Goal: Task Accomplishment & Management: Manage account settings

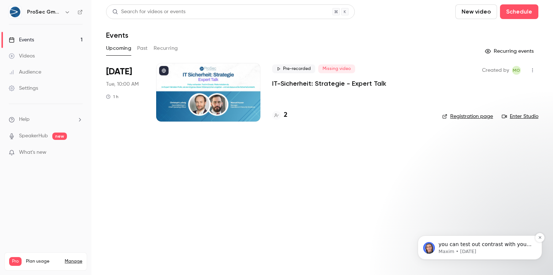
click at [480, 243] on p "you can test out contrast with your audience on the pro plan, and if at any poi…" at bounding box center [486, 244] width 94 height 7
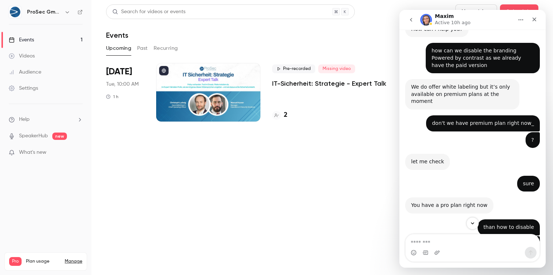
scroll to position [397, 0]
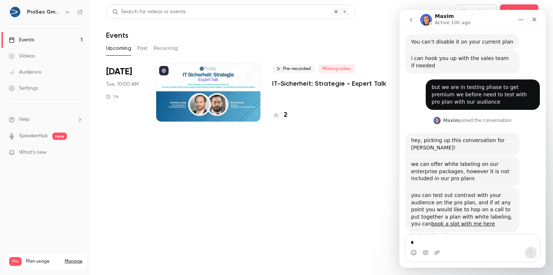
type textarea "**"
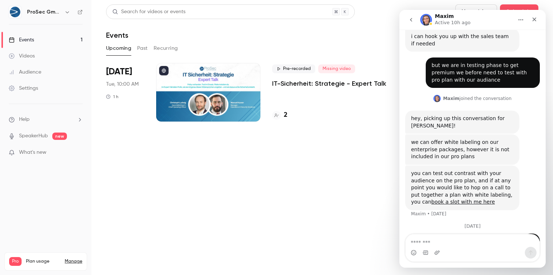
scroll to position [438, 0]
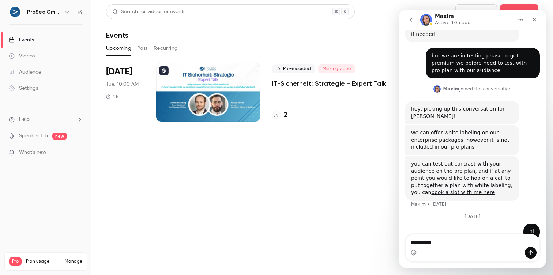
type textarea "**********"
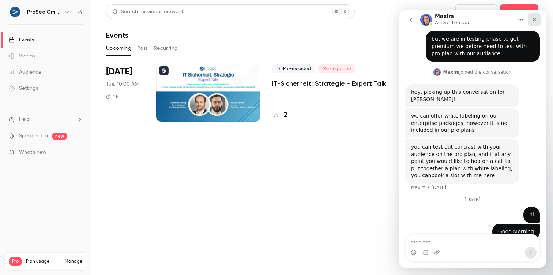
click at [535, 20] on icon "Close" at bounding box center [535, 19] width 6 height 6
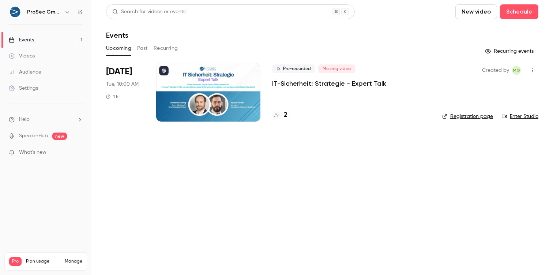
click at [416, 166] on main "Search for videos or events New video Schedule Events Upcoming Past Recurring R…" at bounding box center [322, 137] width 462 height 275
click at [467, 114] on link "Registration page" at bounding box center [467, 116] width 51 height 7
click at [531, 72] on icon "button" at bounding box center [533, 70] width 6 height 5
click at [413, 55] on div at bounding box center [276, 137] width 553 height 275
click at [194, 108] on div at bounding box center [208, 92] width 104 height 59
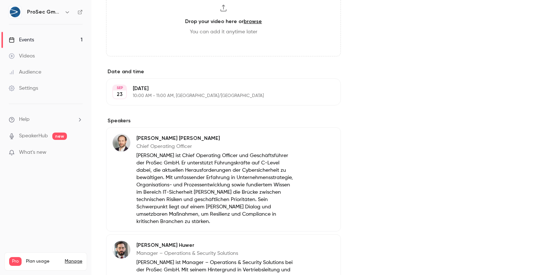
scroll to position [458, 0]
